Goal: Transaction & Acquisition: Purchase product/service

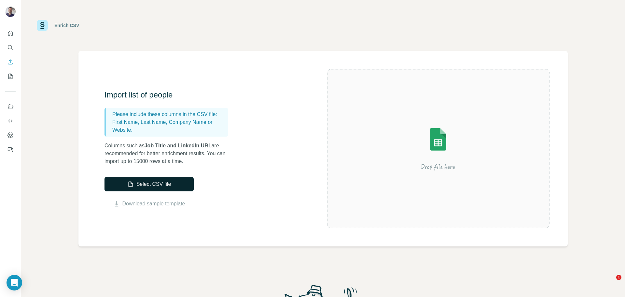
click at [148, 180] on button "Select CSV file" at bounding box center [149, 184] width 89 height 14
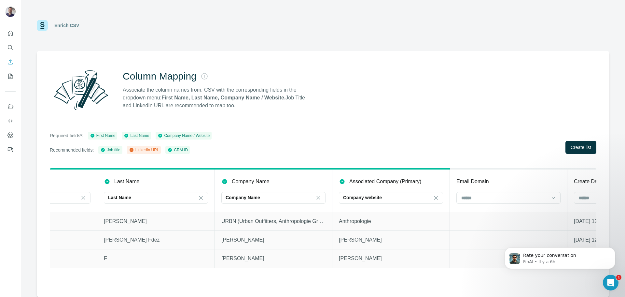
scroll to position [0, 310]
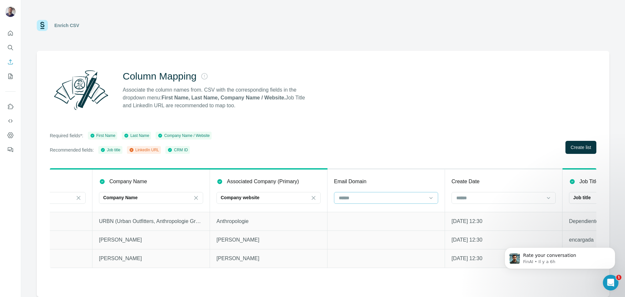
click at [406, 198] on input at bounding box center [382, 197] width 88 height 7
click at [417, 122] on div "Column Mapping Associate the column names from. CSV with the corresponding fiel…" at bounding box center [323, 174] width 573 height 246
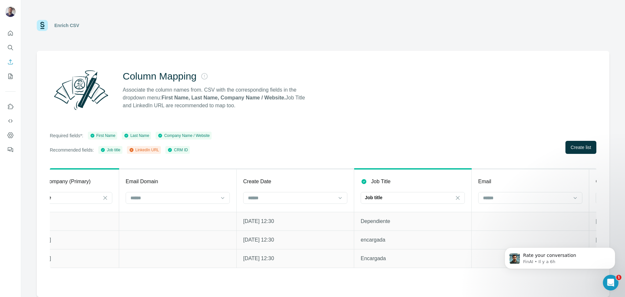
scroll to position [0, 515]
click at [311, 198] on input at bounding box center [295, 197] width 88 height 7
click at [315, 153] on div "Required fields*: First Name Last Name Company Name / Website Recommended field…" at bounding box center [323, 143] width 547 height 22
click at [187, 200] on input at bounding box center [178, 197] width 88 height 7
click at [329, 150] on div "Required fields*: First Name Last Name Company Name / Website Recommended field…" at bounding box center [323, 143] width 547 height 22
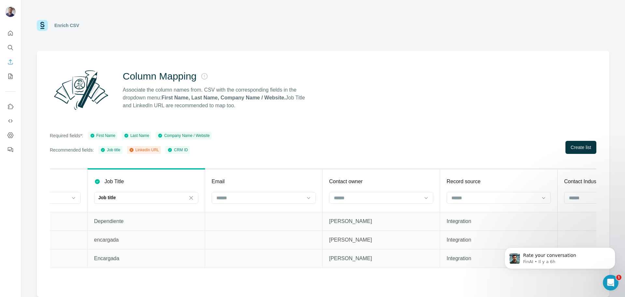
scroll to position [0, 778]
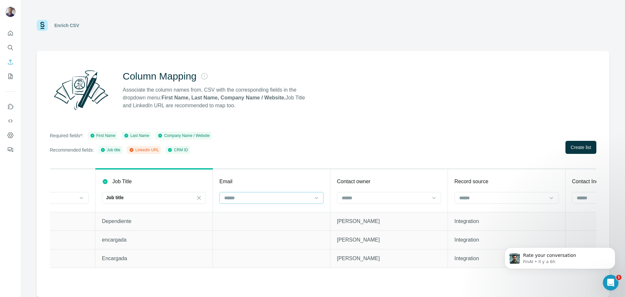
click at [290, 199] on input at bounding box center [268, 197] width 88 height 7
click at [315, 154] on div "Column Mapping Associate the column names from. CSV with the corresponding fiel…" at bounding box center [323, 174] width 573 height 246
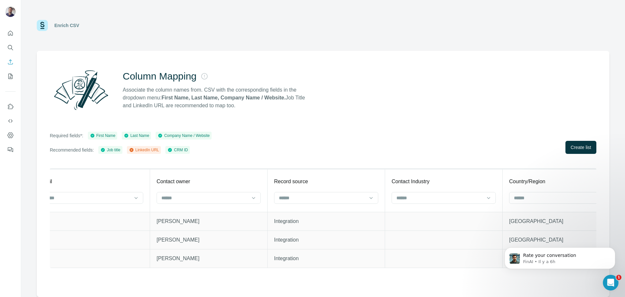
scroll to position [0, 959]
click at [247, 196] on input at bounding box center [204, 197] width 88 height 7
click at [279, 156] on div "Column Mapping Associate the column names from. CSV with the corresponding fiel…" at bounding box center [323, 174] width 573 height 246
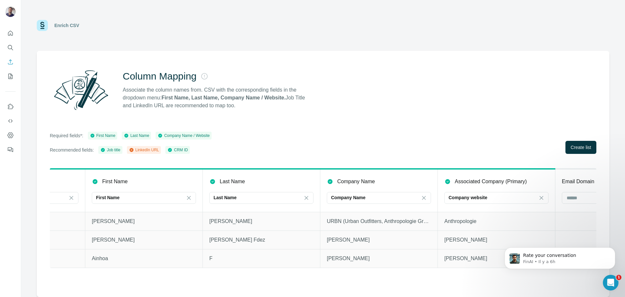
scroll to position [0, 0]
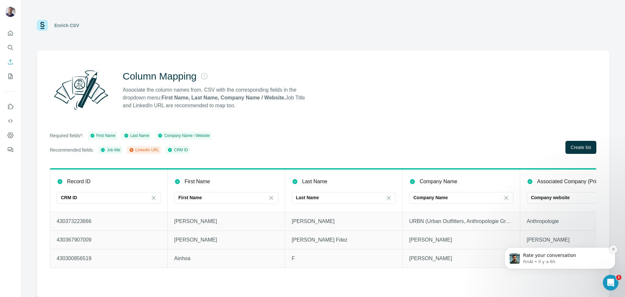
click at [614, 250] on icon "Dismiss notification" at bounding box center [614, 249] width 4 height 4
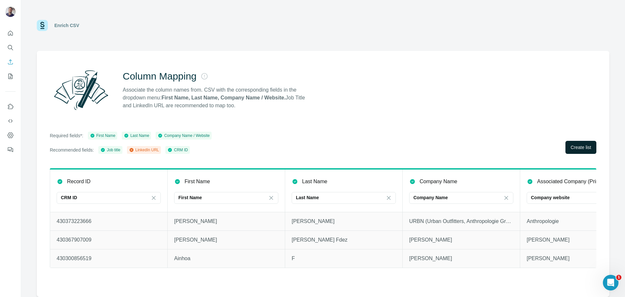
click at [590, 148] on span "Create list" at bounding box center [581, 147] width 21 height 7
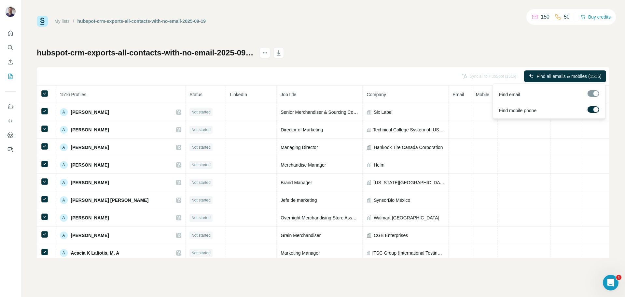
click at [594, 111] on label at bounding box center [594, 109] width 12 height 7
click at [575, 78] on span "Find all emails (1516)" at bounding box center [580, 76] width 44 height 7
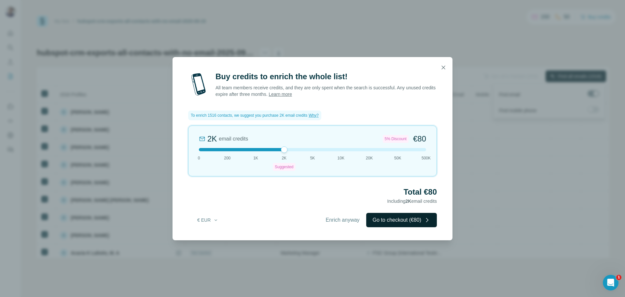
click at [393, 223] on button "Go to checkout (€80)" at bounding box center [401, 220] width 71 height 14
